Goal: Obtain resource: Obtain resource

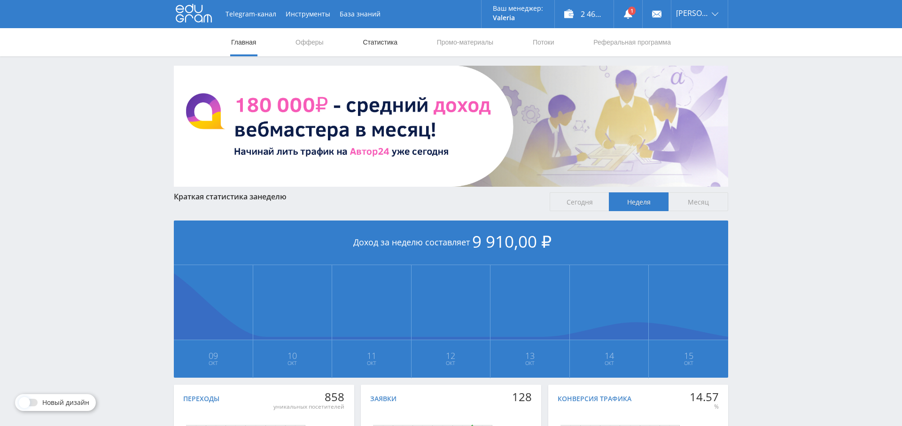
click at [370, 39] on link "Статистика" at bounding box center [380, 42] width 37 height 28
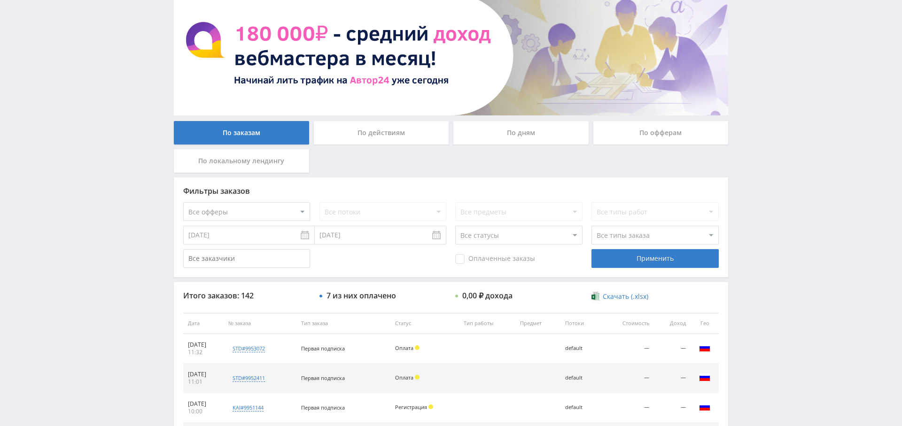
scroll to position [69, 0]
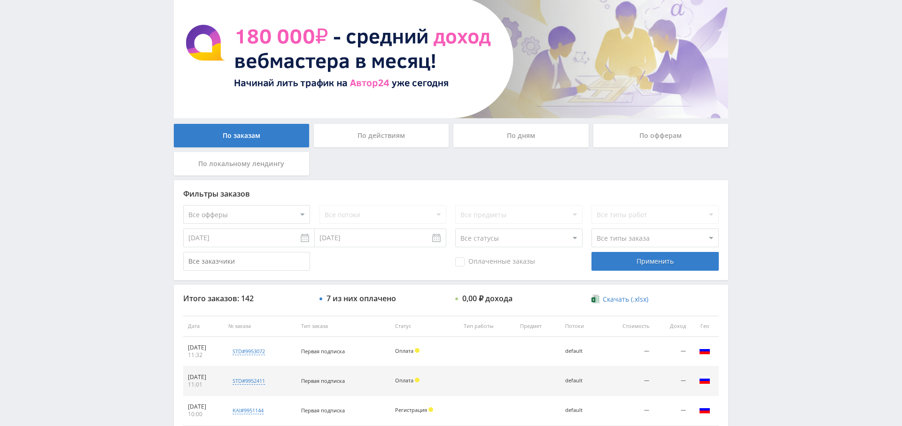
click at [519, 133] on div "По дням" at bounding box center [520, 135] width 135 height 23
click at [0, 0] on input "По дням" at bounding box center [0, 0] width 0 height 0
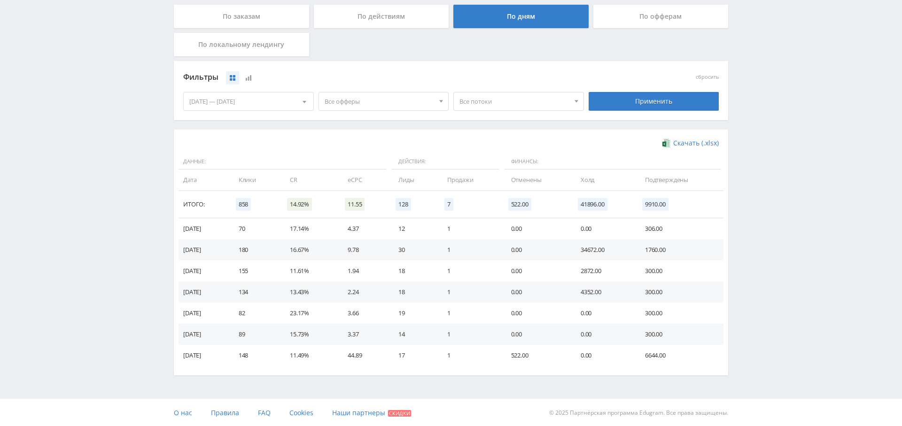
scroll to position [121, 0]
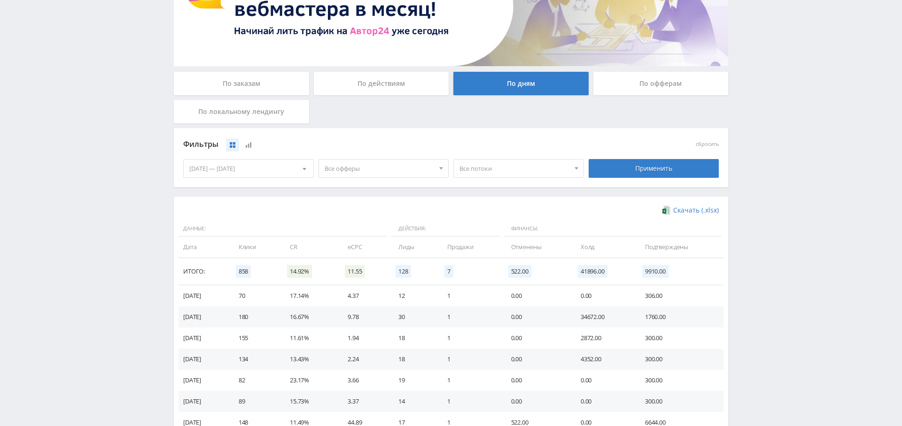
click at [367, 160] on span "Все офферы" at bounding box center [379, 169] width 110 height 18
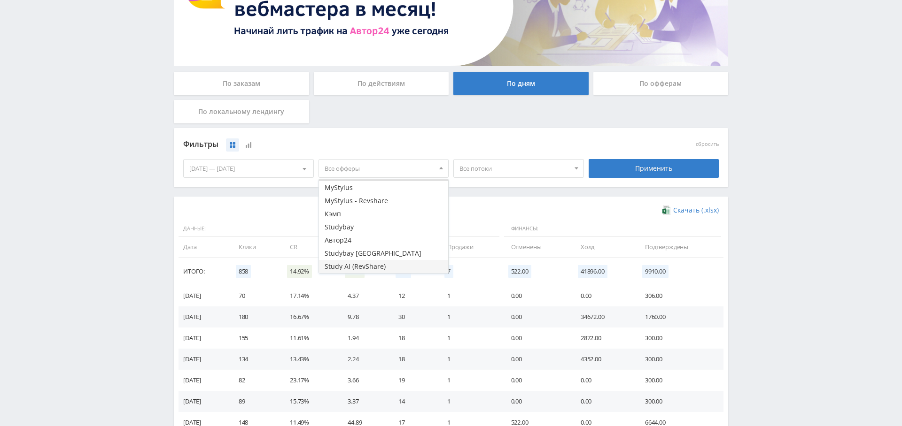
click at [367, 266] on button "Study AI (RevShare)" at bounding box center [384, 266] width 130 height 13
click at [660, 169] on div "Применить" at bounding box center [653, 168] width 131 height 19
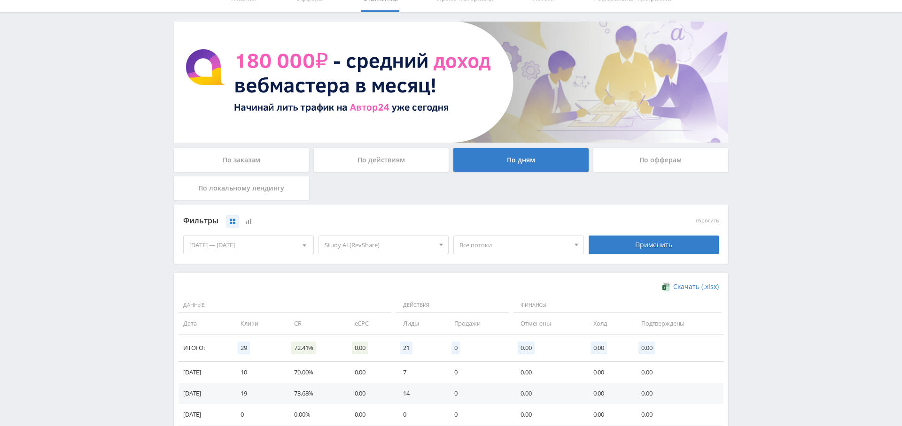
scroll to position [56, 0]
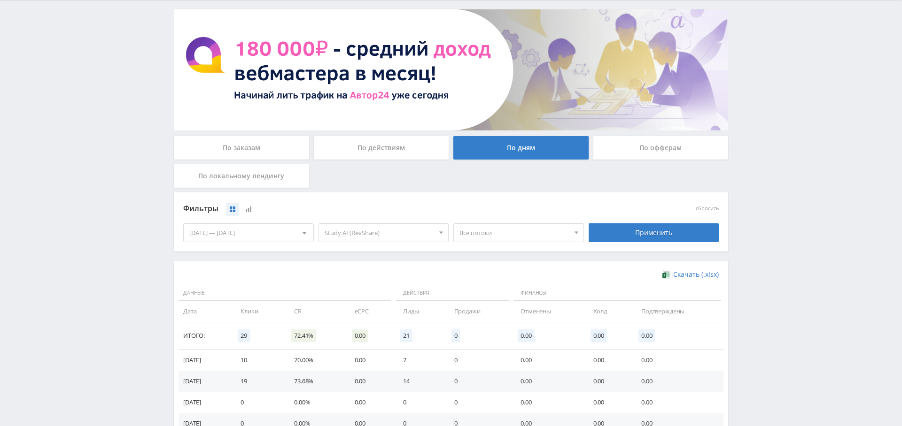
click at [388, 236] on span "Study AI (RevShare)" at bounding box center [379, 233] width 110 height 18
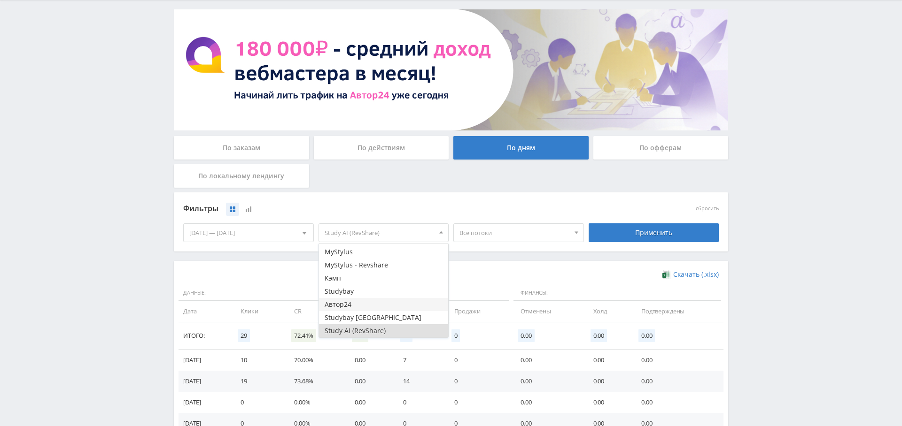
click at [376, 306] on button "Автор24" at bounding box center [384, 304] width 130 height 13
click at [378, 332] on button "Study AI (RevShare)" at bounding box center [384, 330] width 130 height 13
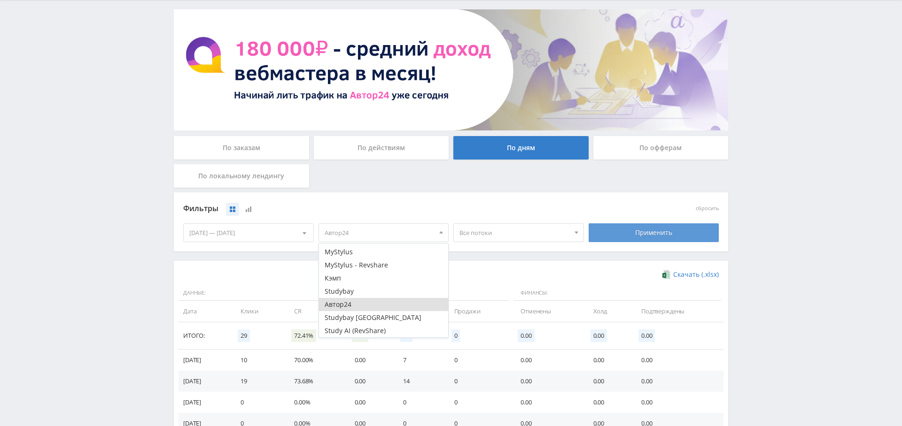
click at [654, 231] on div "Применить" at bounding box center [653, 233] width 131 height 19
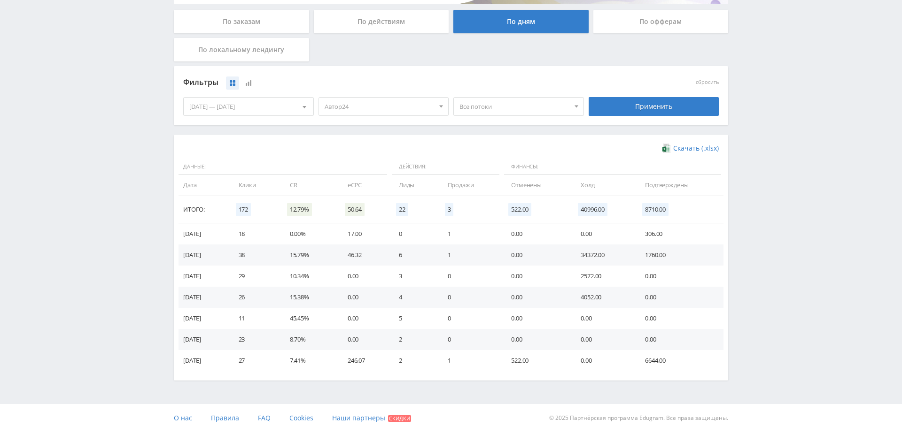
scroll to position [103, 0]
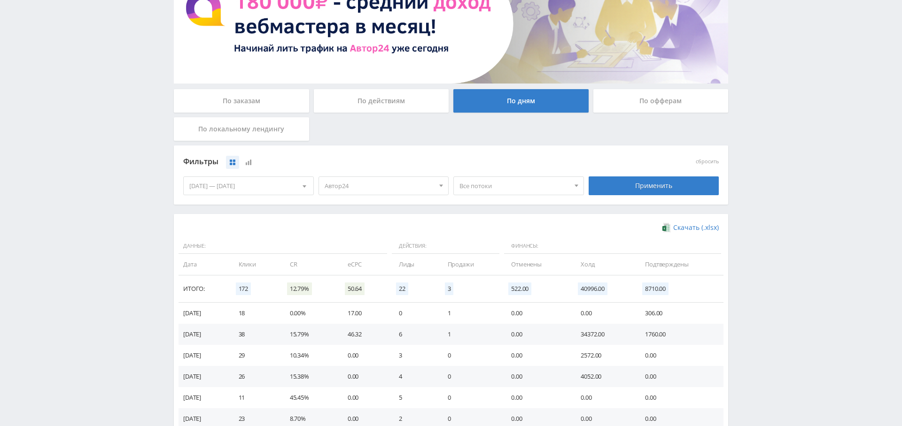
click at [250, 96] on div "По заказам" at bounding box center [241, 100] width 135 height 23
click at [0, 0] on input "По заказам" at bounding box center [0, 0] width 0 height 0
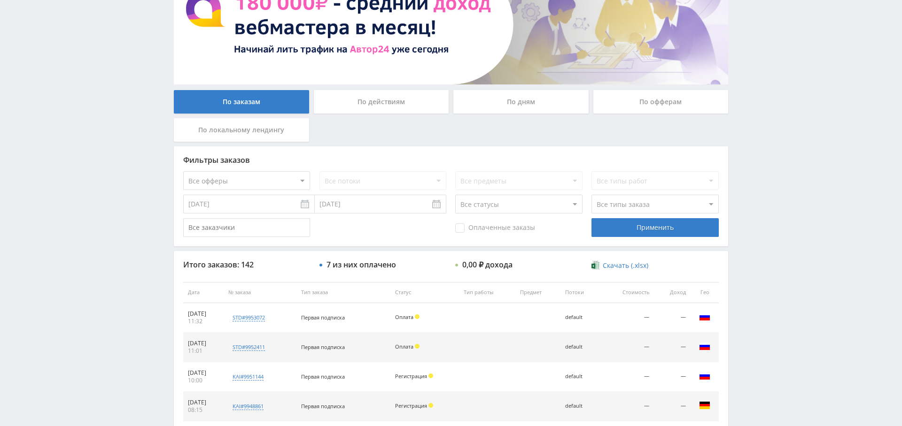
scroll to position [0, 0]
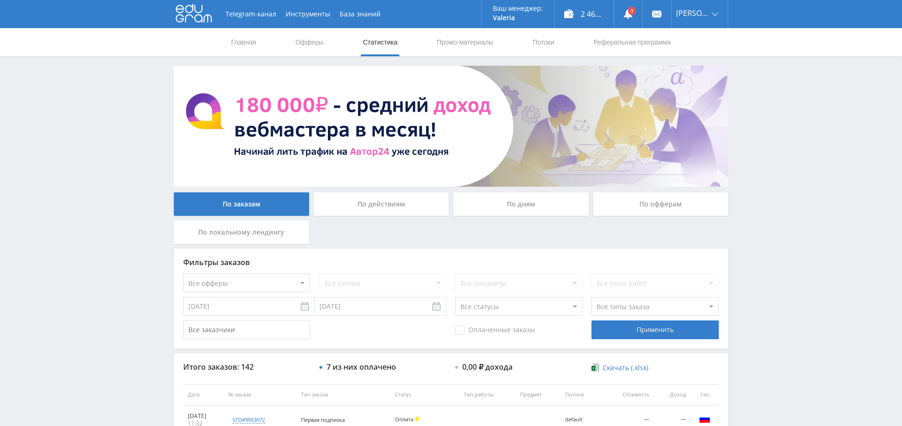
click at [281, 272] on div "Фильтры заказов Все офферы MyStylus MyStylus - Revshare Кэмп Studybay Автор24 S…" at bounding box center [451, 299] width 554 height 100
click at [276, 280] on select "Все офферы MyStylus MyStylus - Revshare Кэмп Studybay Автор24 Studybay Brazil S…" at bounding box center [246, 283] width 127 height 19
select select "1"
click at [654, 332] on div "Применить" at bounding box center [654, 330] width 127 height 19
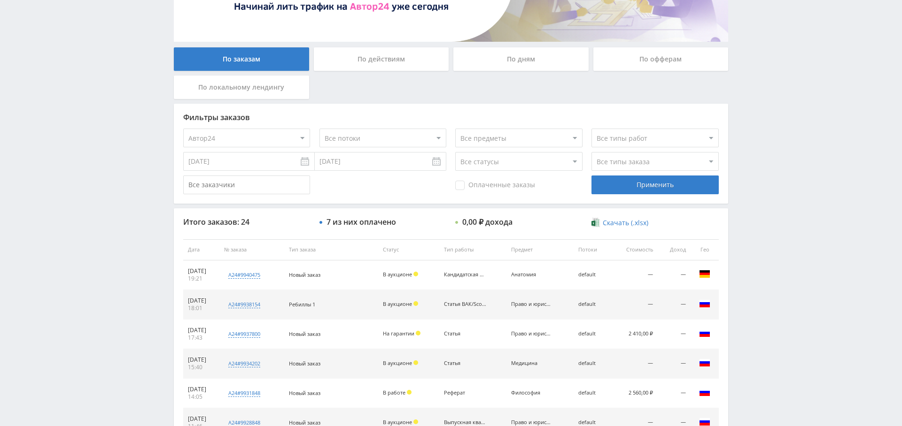
scroll to position [360, 0]
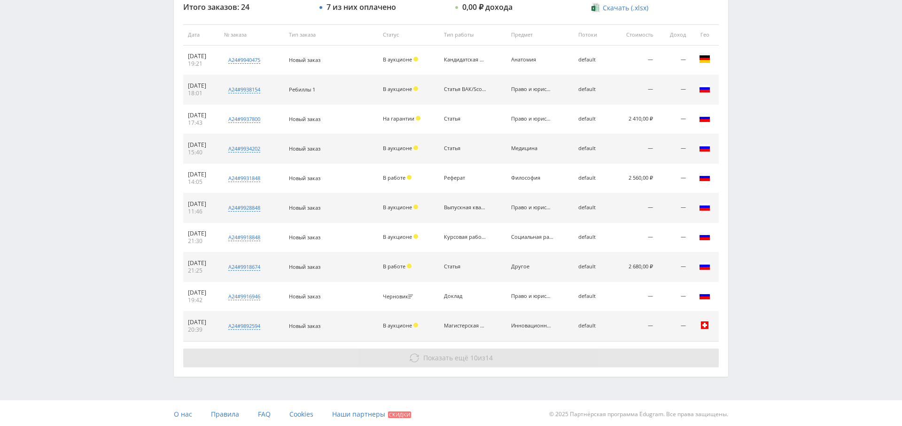
click at [448, 349] on button "Показать ещё 10 из 14" at bounding box center [450, 358] width 535 height 19
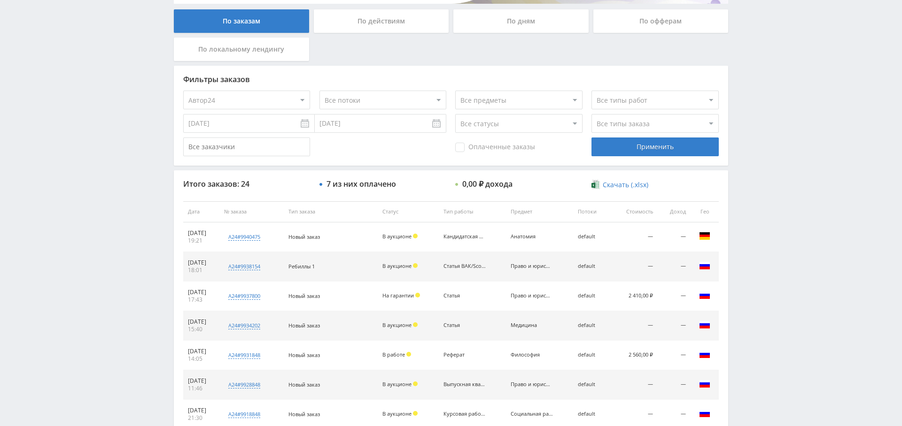
scroll to position [0, 0]
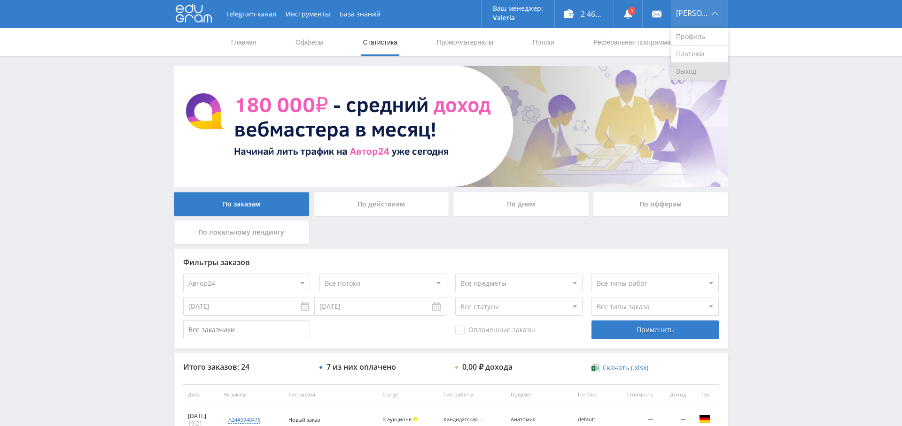
click at [704, 70] on link "Выход" at bounding box center [699, 71] width 56 height 17
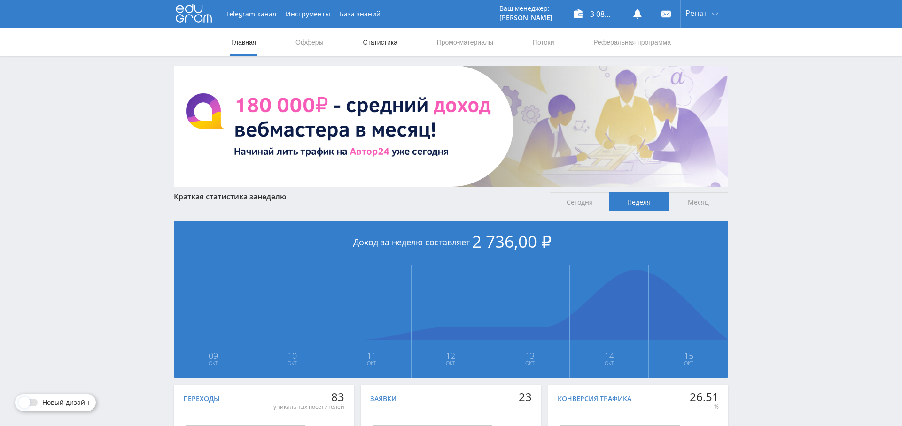
click at [372, 40] on link "Статистика" at bounding box center [380, 42] width 37 height 28
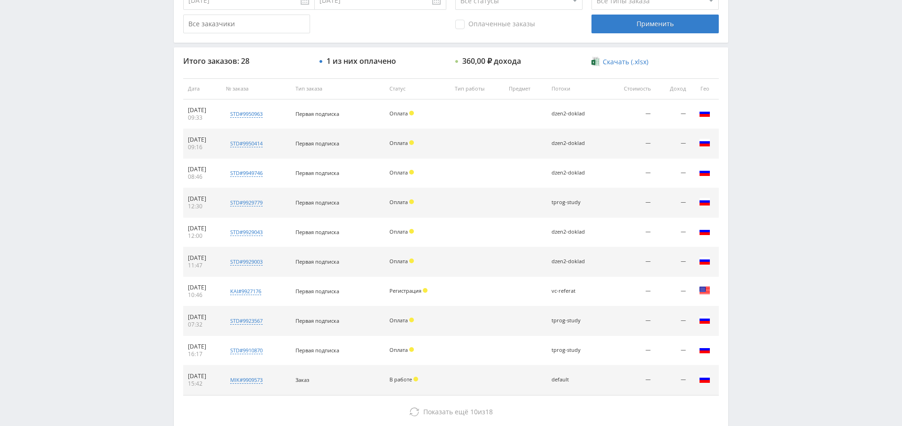
scroll to position [307, 0]
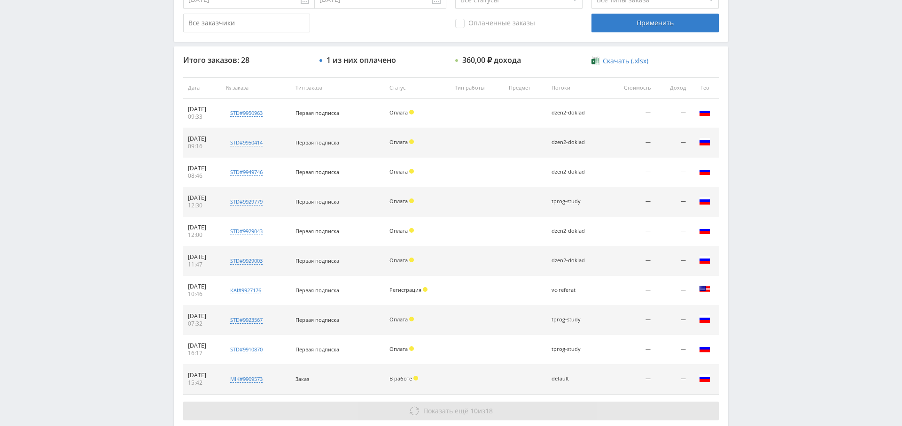
click at [458, 414] on button "Показать ещё 10 из 18" at bounding box center [450, 411] width 535 height 19
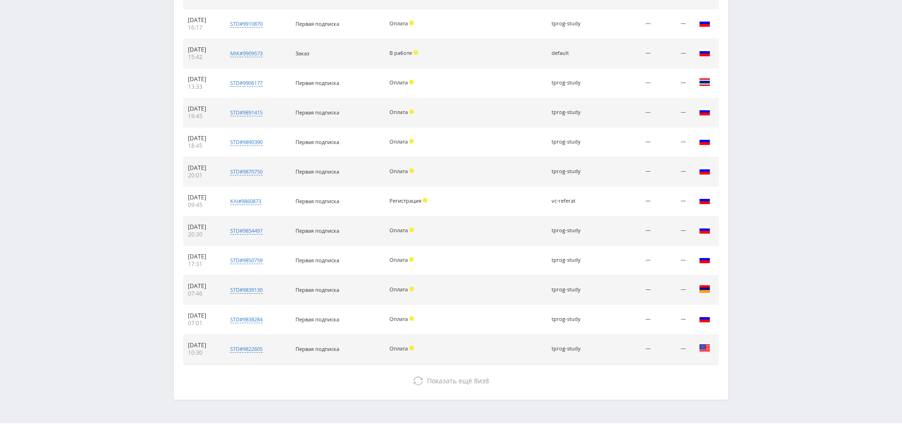
scroll to position [655, 0]
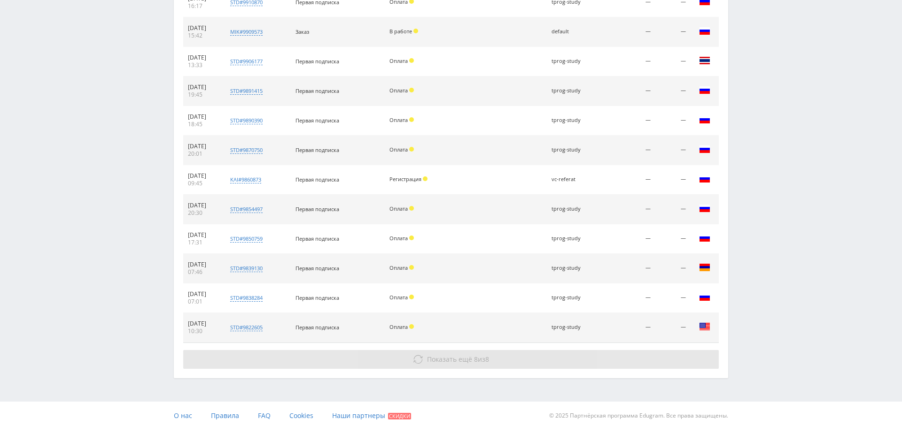
click at [468, 355] on span "Показать ещё" at bounding box center [449, 359] width 45 height 9
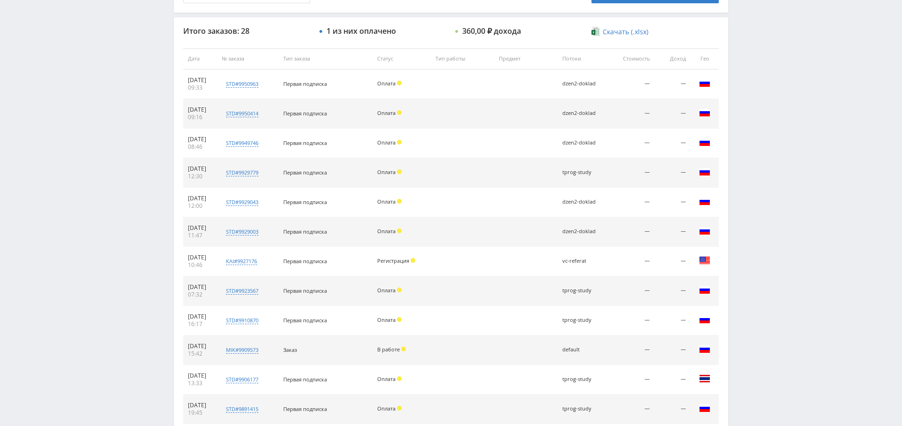
scroll to position [324, 0]
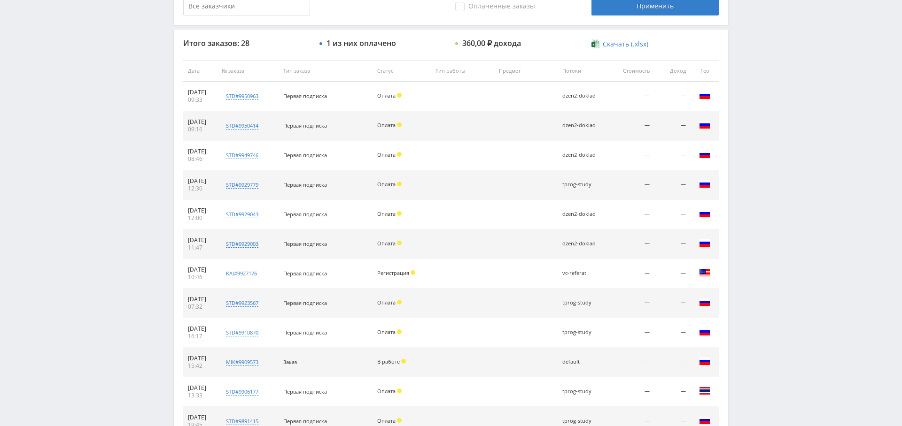
drag, startPoint x: 566, startPoint y: 124, endPoint x: 611, endPoint y: 125, distance: 44.6
click at [610, 125] on td "dzen2-doklad" at bounding box center [583, 126] width 53 height 30
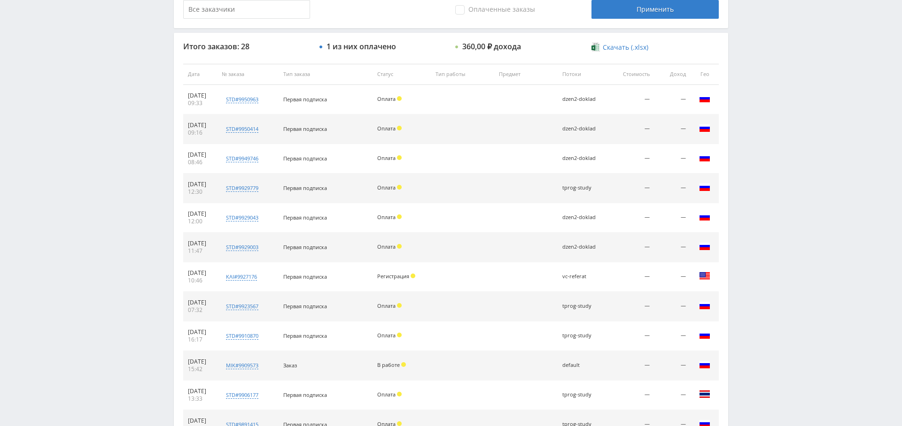
copy div "dzen2-doklad"
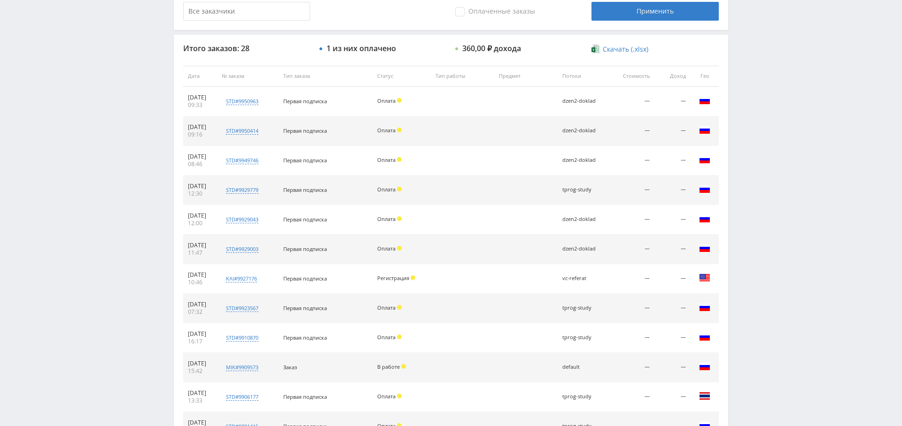
scroll to position [0, 0]
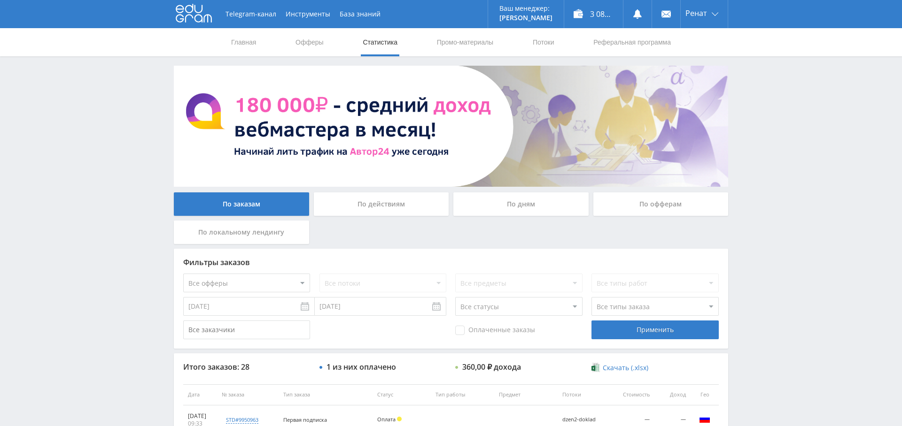
click at [502, 202] on div "По дням" at bounding box center [520, 204] width 135 height 23
click at [0, 0] on input "По дням" at bounding box center [0, 0] width 0 height 0
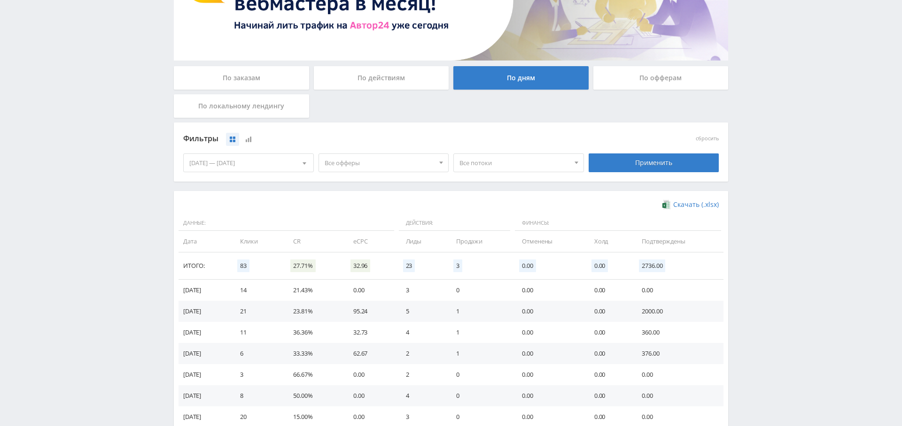
scroll to position [160, 0]
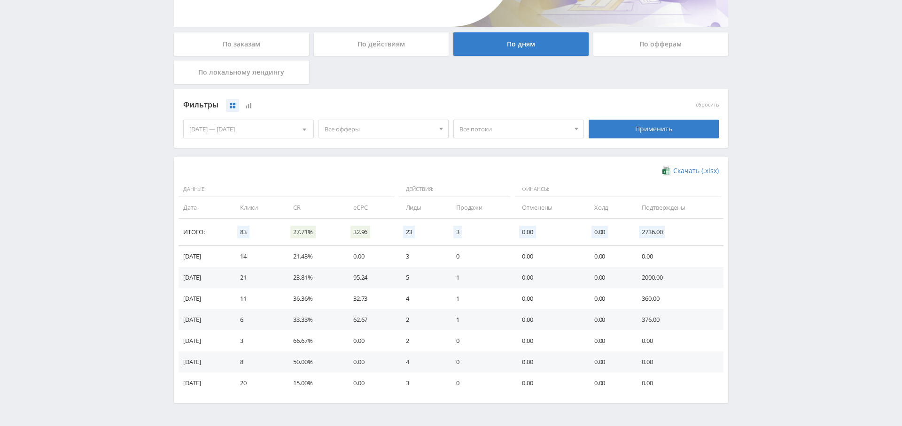
click at [374, 131] on span "Все офферы" at bounding box center [379, 129] width 110 height 18
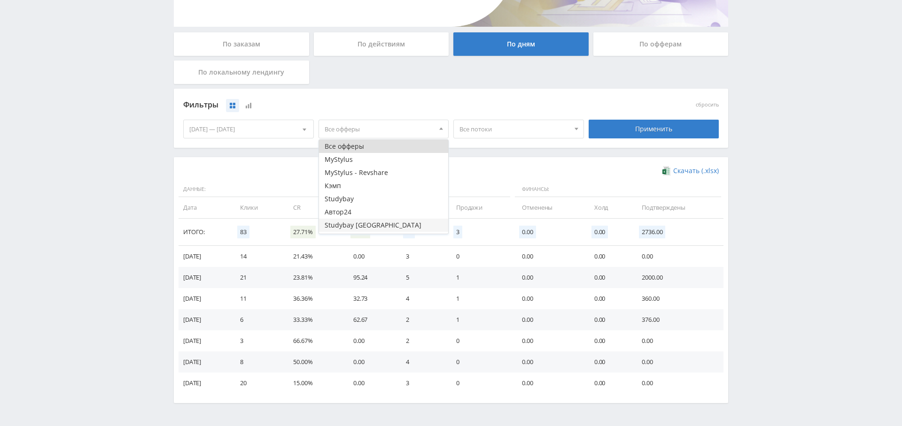
scroll to position [38, 0]
drag, startPoint x: 371, startPoint y: 222, endPoint x: 378, endPoint y: 223, distance: 7.1
click at [371, 222] on button "Study AI (RevShare)" at bounding box center [384, 227] width 130 height 13
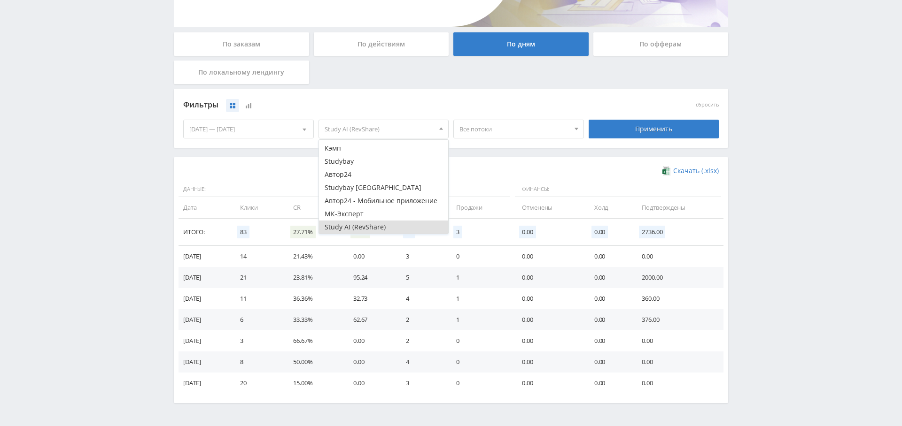
click at [654, 123] on div "Применить" at bounding box center [653, 129] width 131 height 19
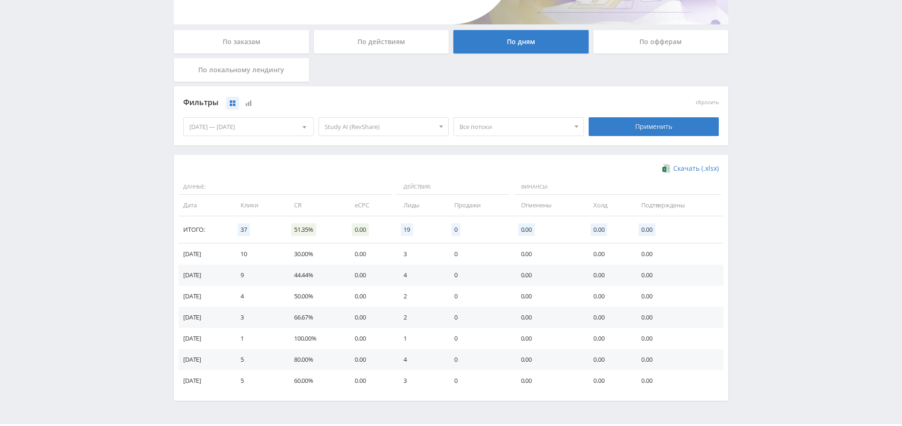
scroll to position [0, 0]
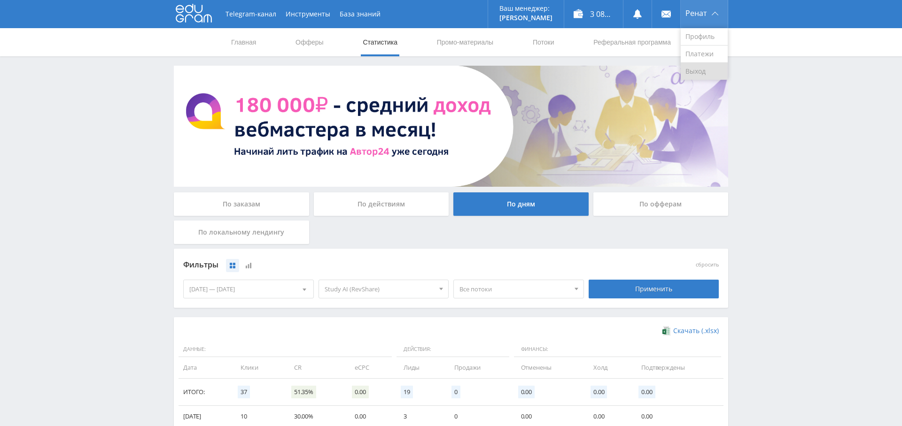
click at [699, 69] on link "Выход" at bounding box center [703, 71] width 47 height 17
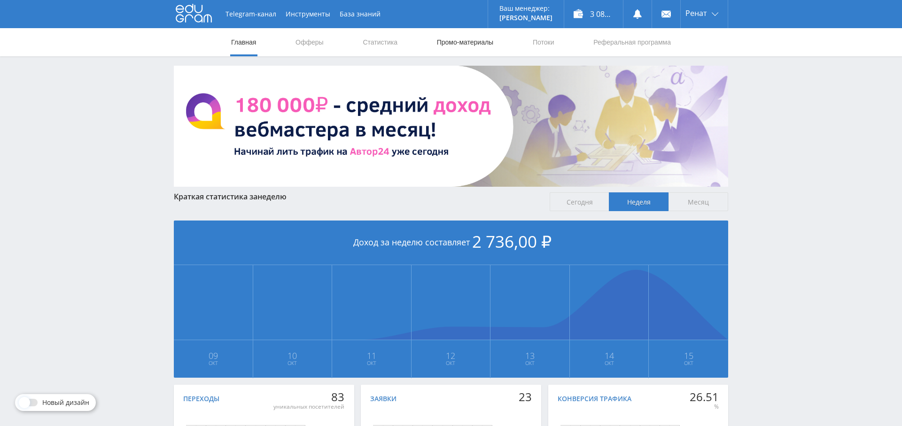
click at [451, 43] on link "Промо-материалы" at bounding box center [465, 42] width 58 height 28
select select "340"
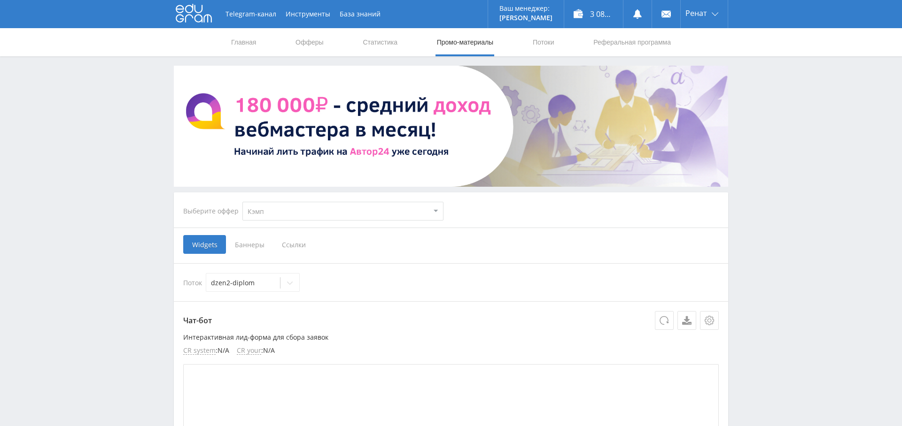
click at [349, 207] on select "MyStylus MyStylus - Revshare Кэмп Studybay Автор24 Studybay [GEOGRAPHIC_DATA] А…" at bounding box center [342, 211] width 201 height 19
select select "3"
click at [242, 202] on select "MyStylus MyStylus - Revshare Кэмп Studybay Автор24 Studybay [GEOGRAPHIC_DATA] А…" at bounding box center [342, 211] width 201 height 19
click at [307, 207] on select "MyStylus MyStylus - Revshare Кэмп Studybay Автор24 Studybay [GEOGRAPHIC_DATA] А…" at bounding box center [342, 211] width 201 height 19
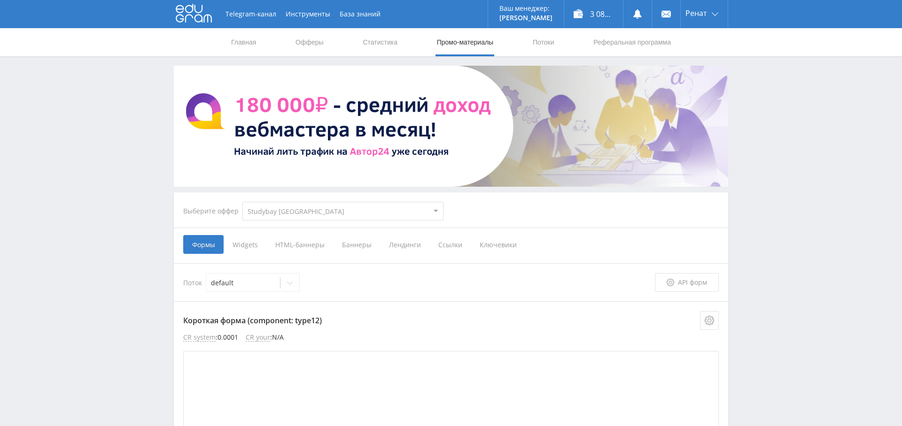
click at [313, 208] on select "MyStylus MyStylus - Revshare Кэмп Studybay Автор24 Studybay [GEOGRAPHIC_DATA] А…" at bounding box center [342, 211] width 201 height 19
select select "1"
click at [242, 202] on select "MyStylus MyStylus - Revshare Кэмп Studybay Автор24 Studybay [GEOGRAPHIC_DATA] А…" at bounding box center [342, 211] width 201 height 19
select select "1"
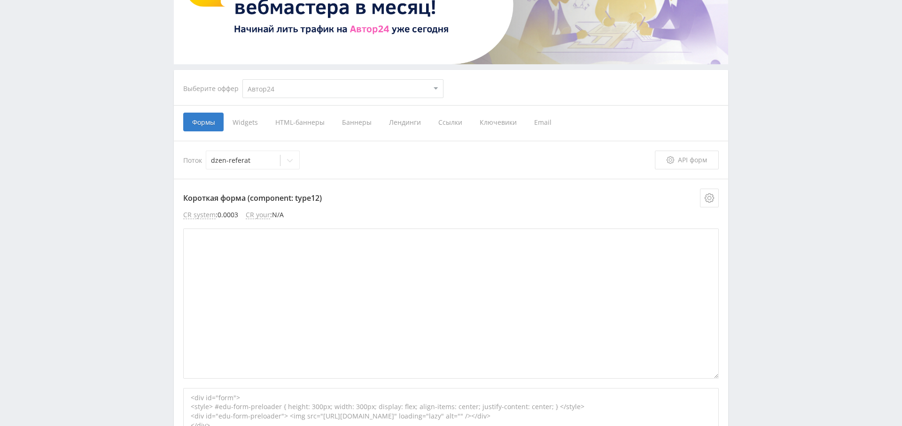
scroll to position [123, 0]
click at [448, 123] on span "Ссылки" at bounding box center [449, 121] width 41 height 19
click at [0, 0] on input "Ссылки" at bounding box center [0, 0] width 0 height 0
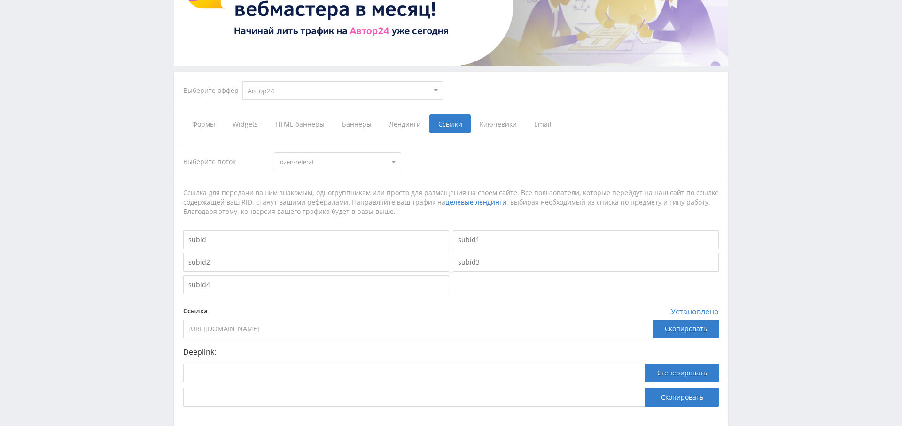
scroll to position [122, 0]
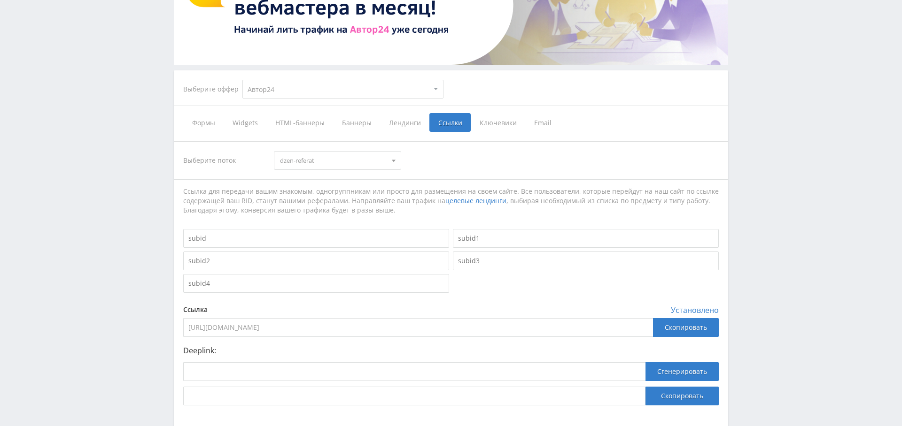
click at [358, 161] on span "dzen-referat" at bounding box center [333, 161] width 106 height 18
click at [469, 162] on div "Выберите поток dzen-referat dzen-referat vc-[GEOGRAPHIC_DATA] vc-referat defaul…" at bounding box center [450, 160] width 535 height 19
click at [361, 162] on span "dzen-referat" at bounding box center [333, 161] width 106 height 18
click at [500, 167] on div "Выберите поток dzen-referat dzen-referat vc-[GEOGRAPHIC_DATA] vc-referat defaul…" at bounding box center [450, 160] width 535 height 19
click at [679, 327] on div "Скопировать" at bounding box center [686, 327] width 66 height 19
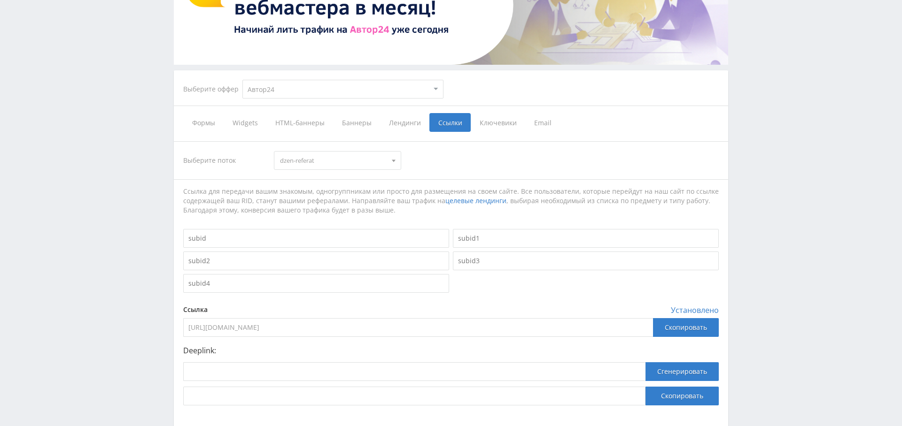
scroll to position [0, 0]
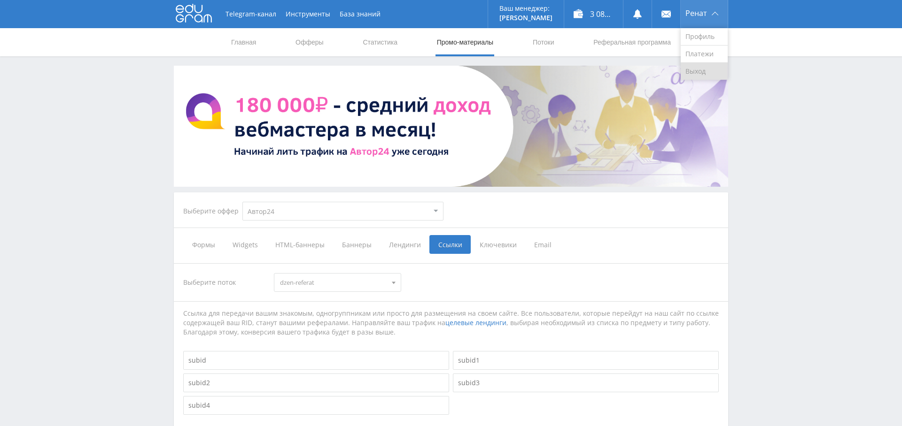
click at [702, 71] on link "Выход" at bounding box center [703, 71] width 47 height 17
